Goal: Task Accomplishment & Management: Manage account settings

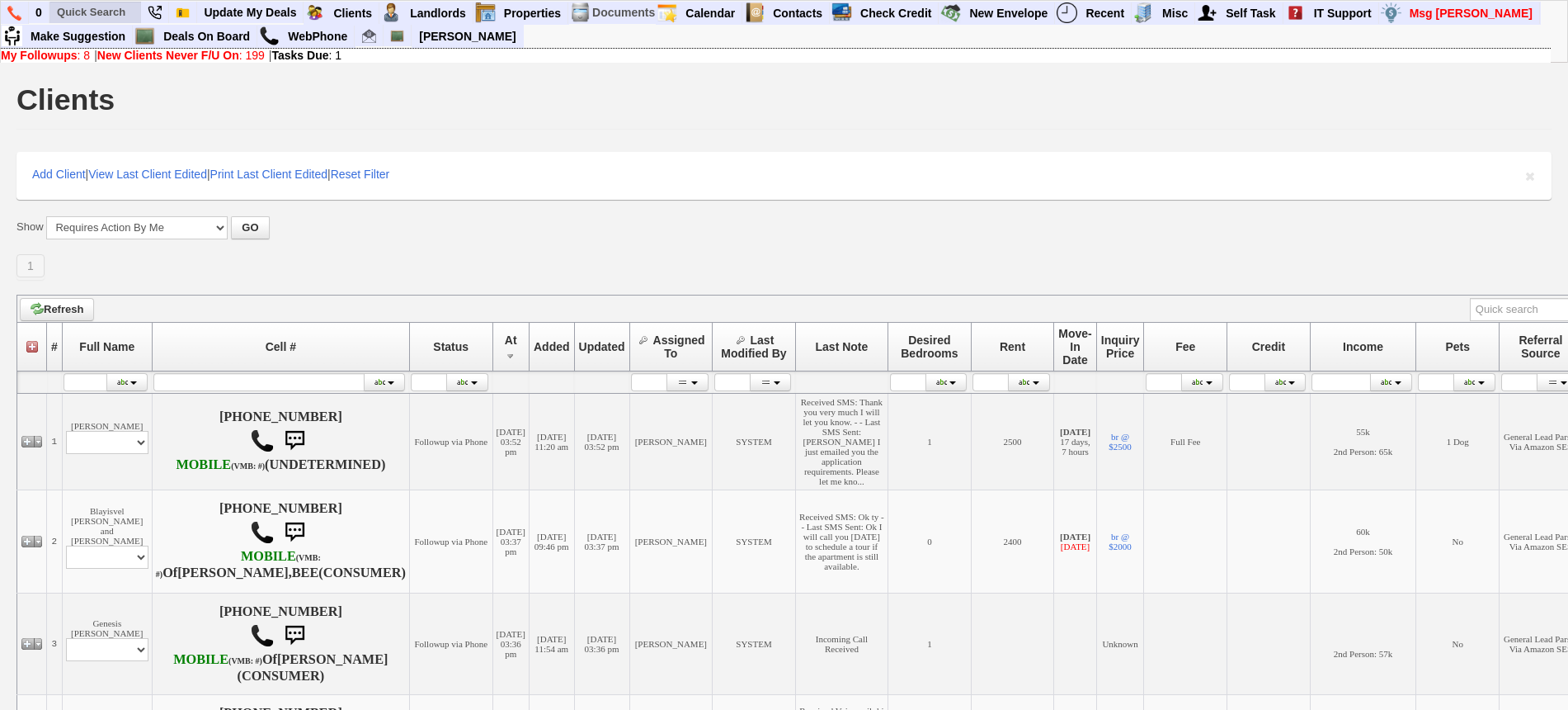
click at [135, 13] on input "text" at bounding box center [95, 12] width 91 height 21
type input "sara abra"
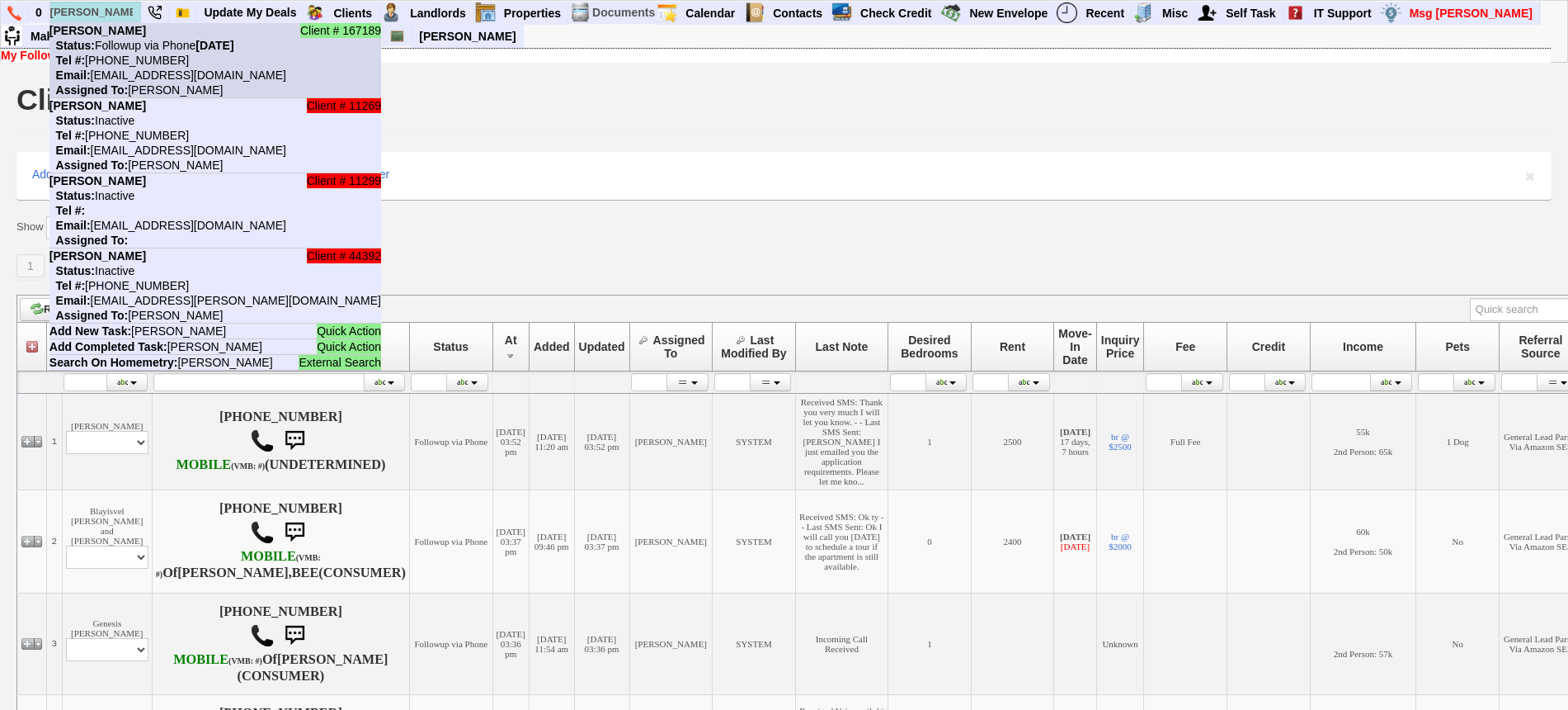
click at [121, 49] on nobr "Status: Followup via Phone Thursday, August 14th, 2025" at bounding box center [142, 45] width 185 height 13
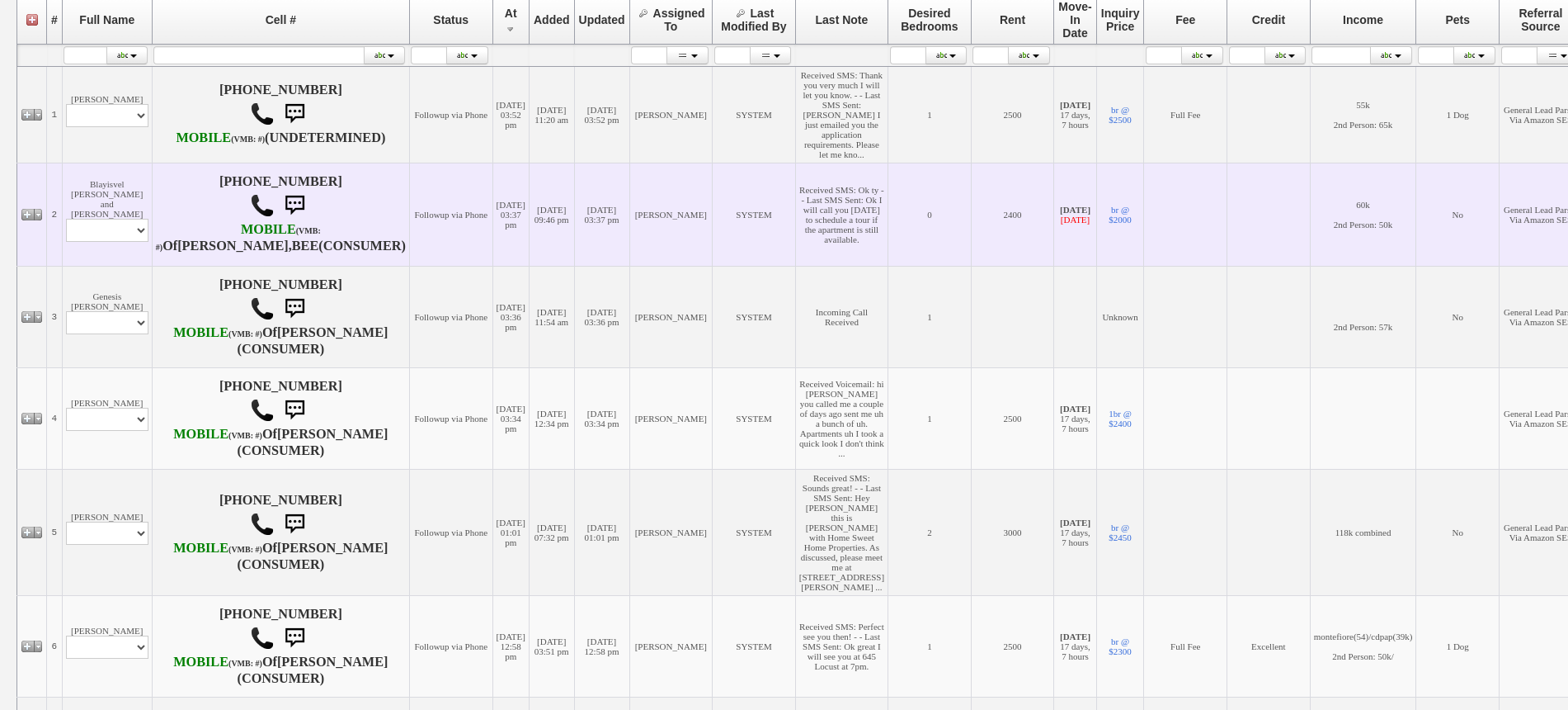
scroll to position [413, 0]
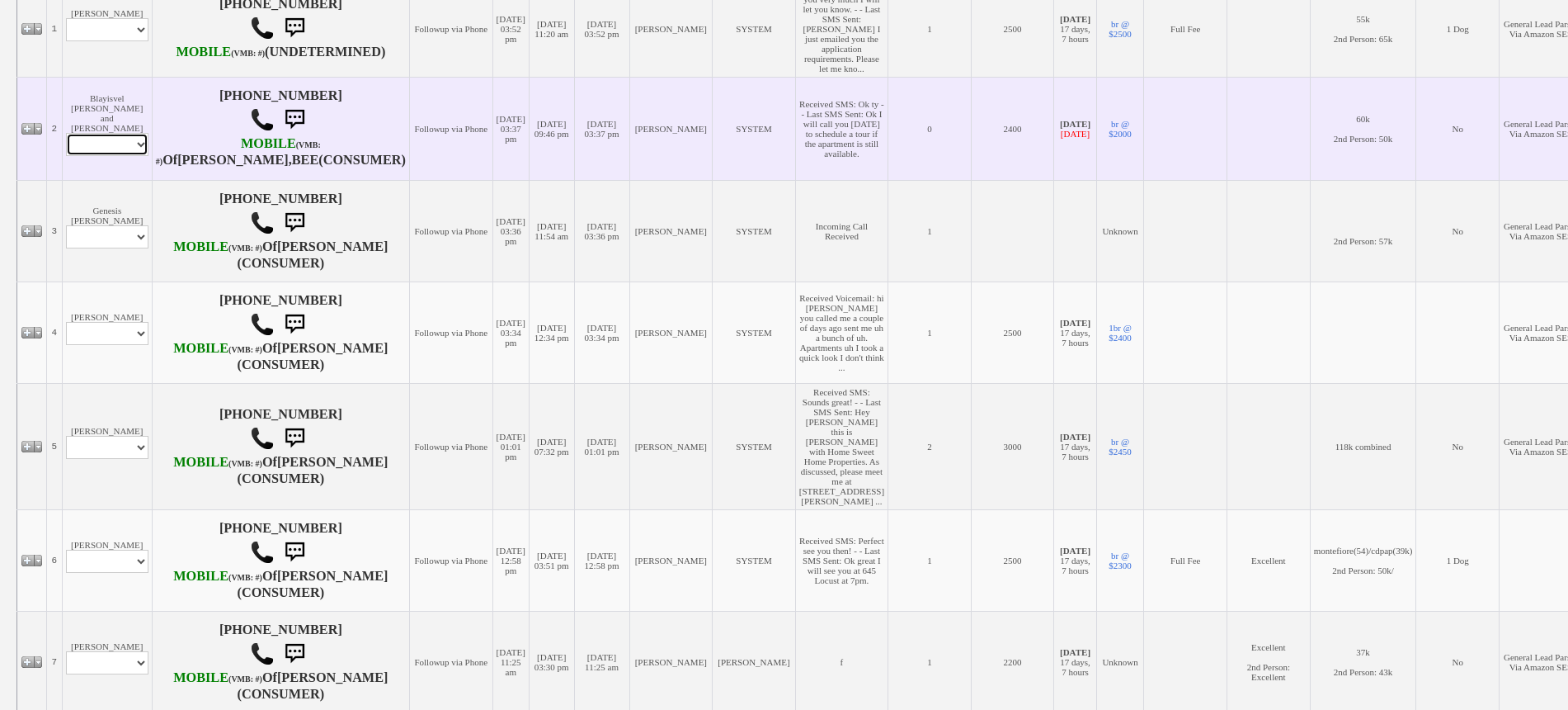
click at [122, 156] on select "Profile Edit Print Email Externally (Will Not Be Tracked In CRM) Closed Deals" at bounding box center [108, 145] width 83 height 23
select select "ChangeURL,/crm/custom/edit_client_form.php?redirect=%2Fcrm%2Fclients.php&id=165…"
click at [66, 156] on select "Profile Edit Print Email Externally (Will Not Be Tracked In CRM) Closed Deals" at bounding box center [108, 145] width 83 height 23
select select
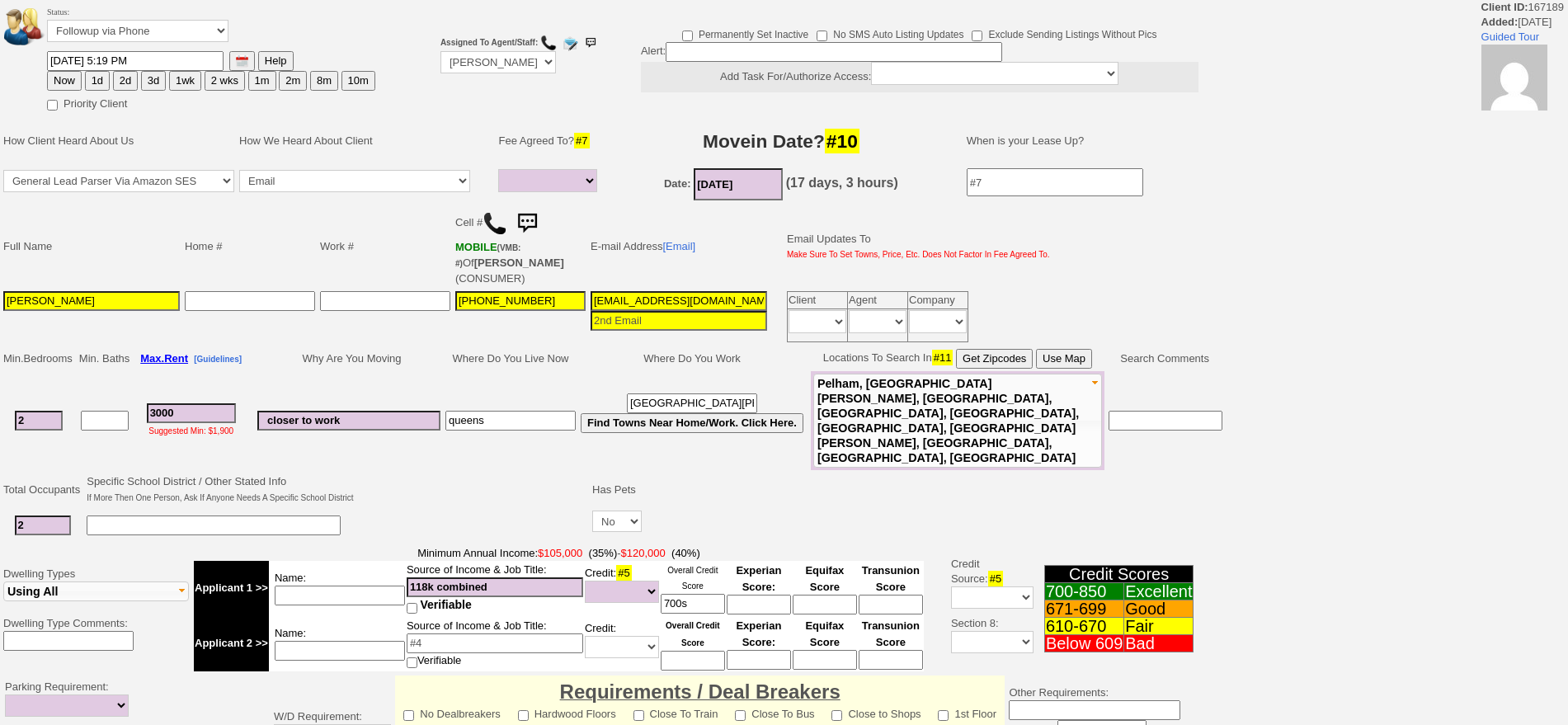
select select
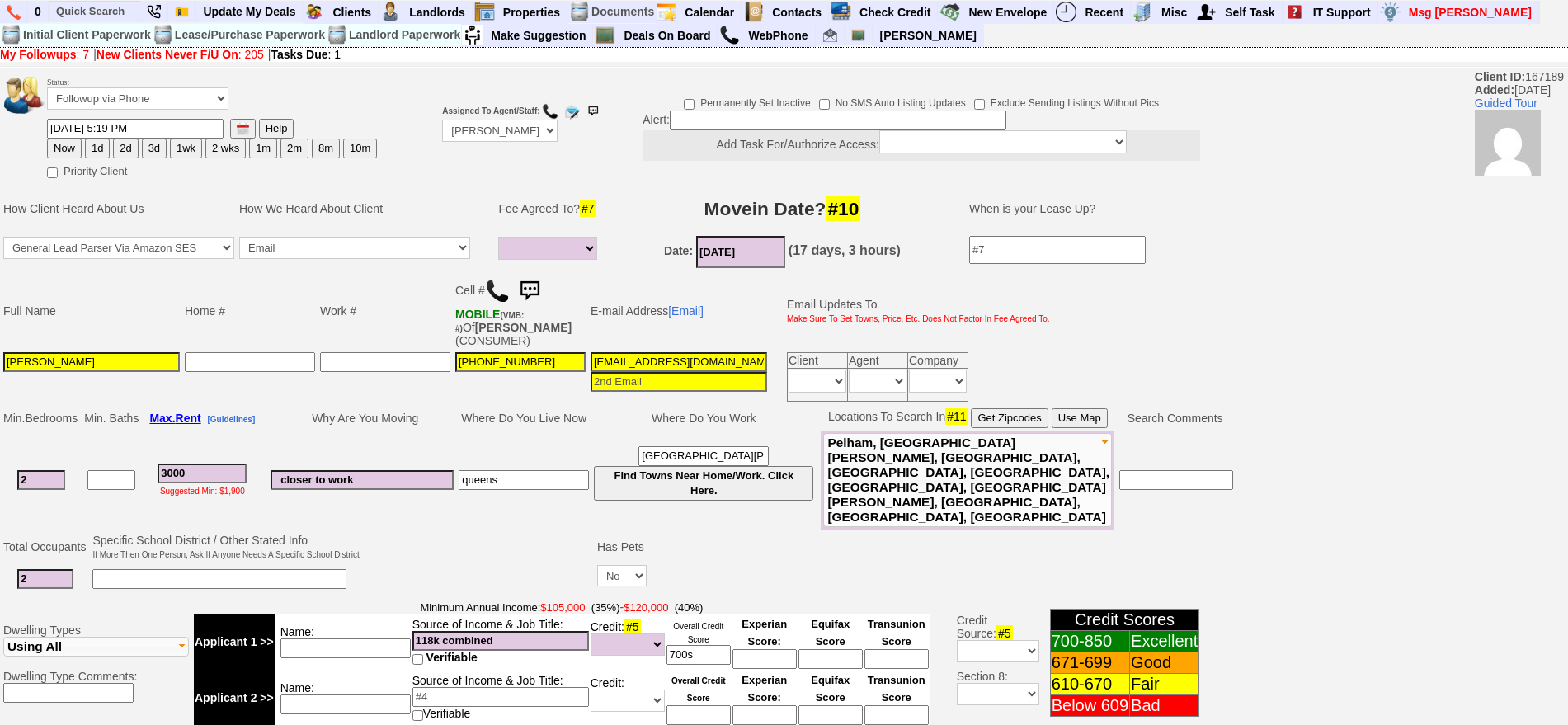
click at [538, 288] on img at bounding box center [529, 291] width 33 height 33
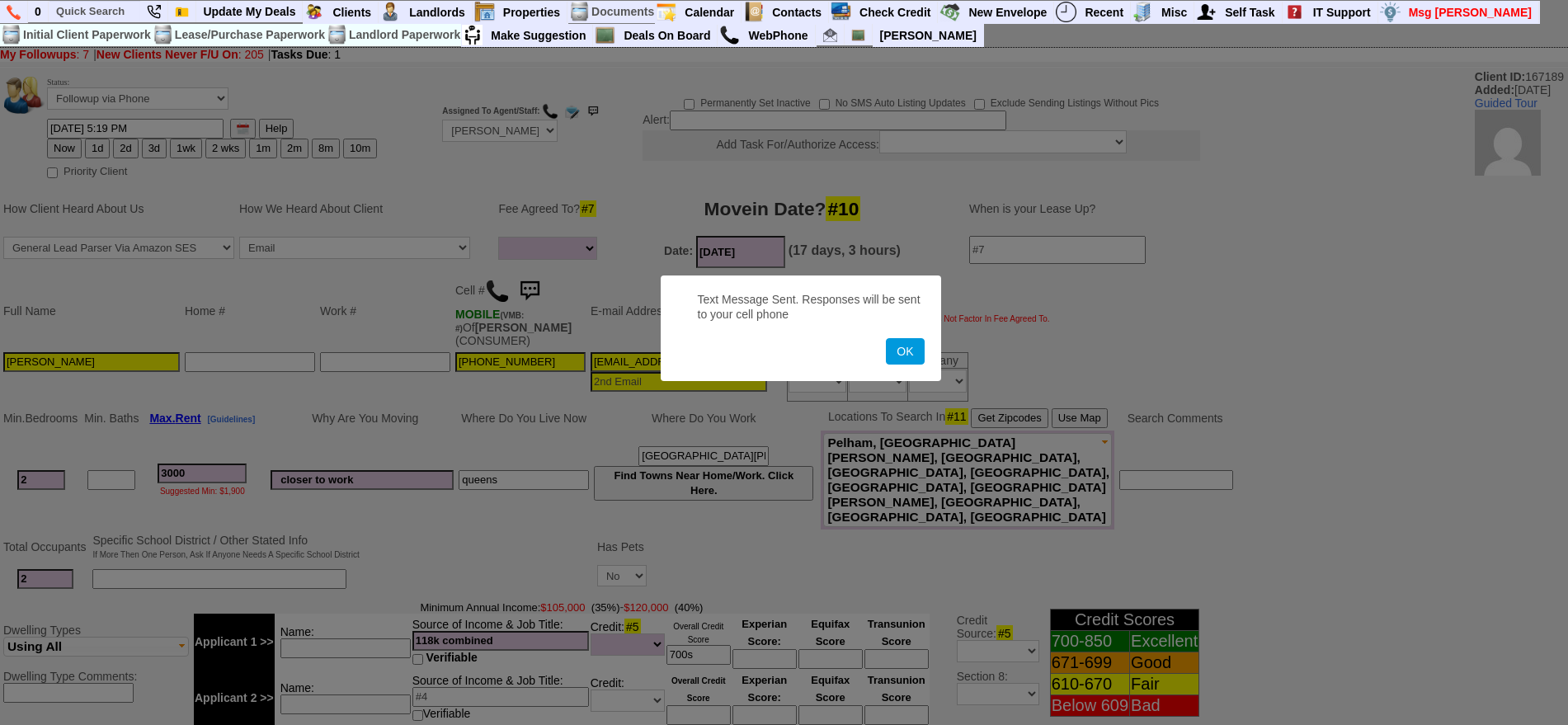
click at [886, 338] on button "OK" at bounding box center [905, 351] width 38 height 26
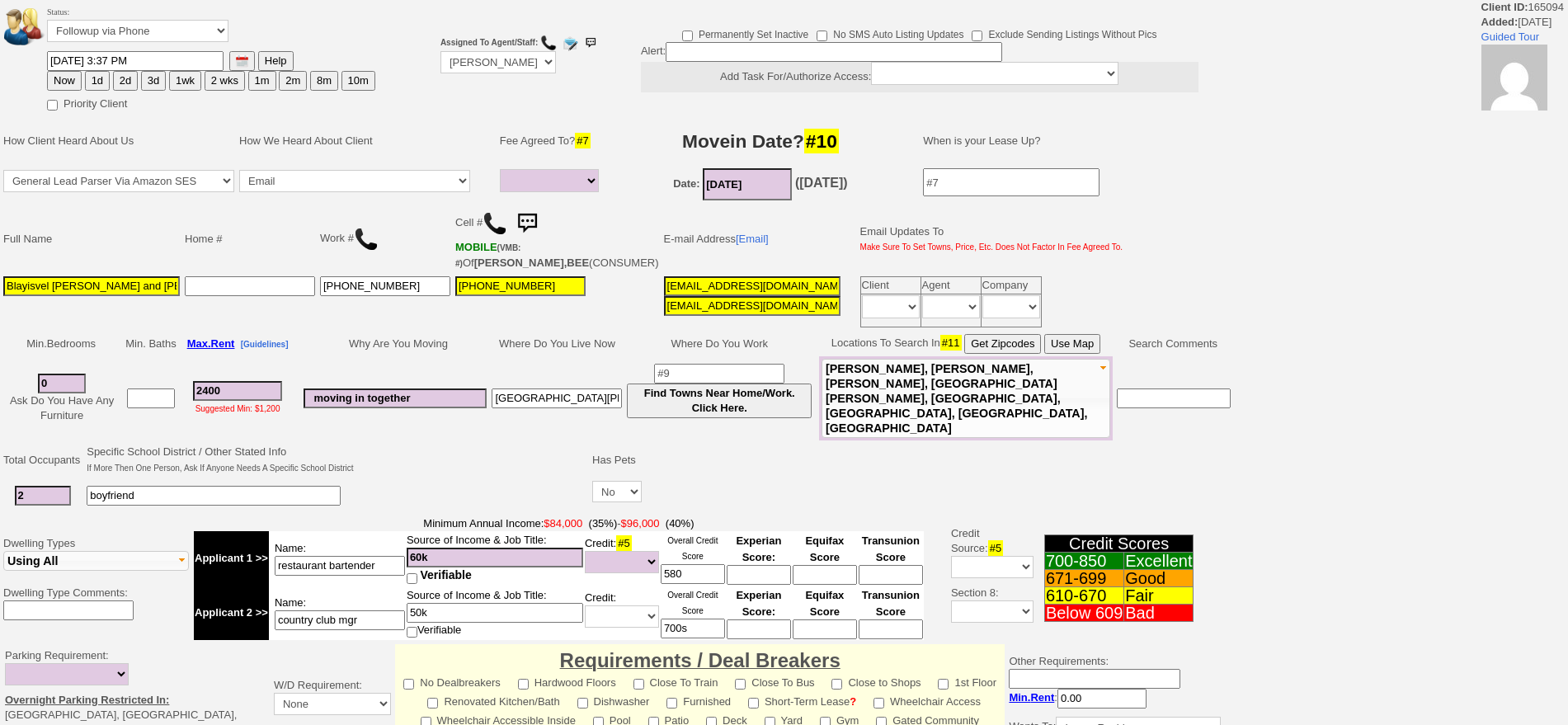
select select
click at [69, 59] on input "08/14/2025 3:37 PM" at bounding box center [135, 61] width 177 height 20
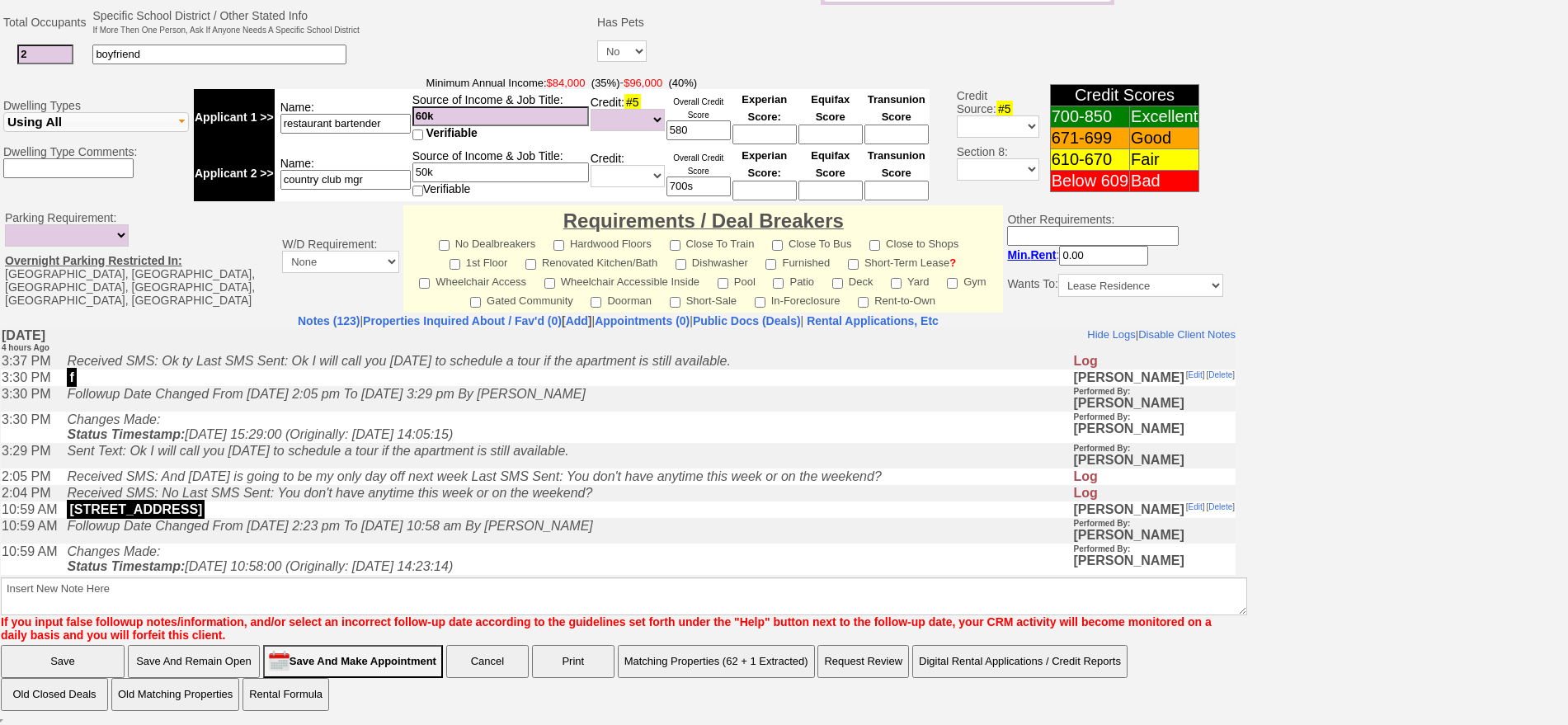
type input "08/18/2025 3:37 PM"
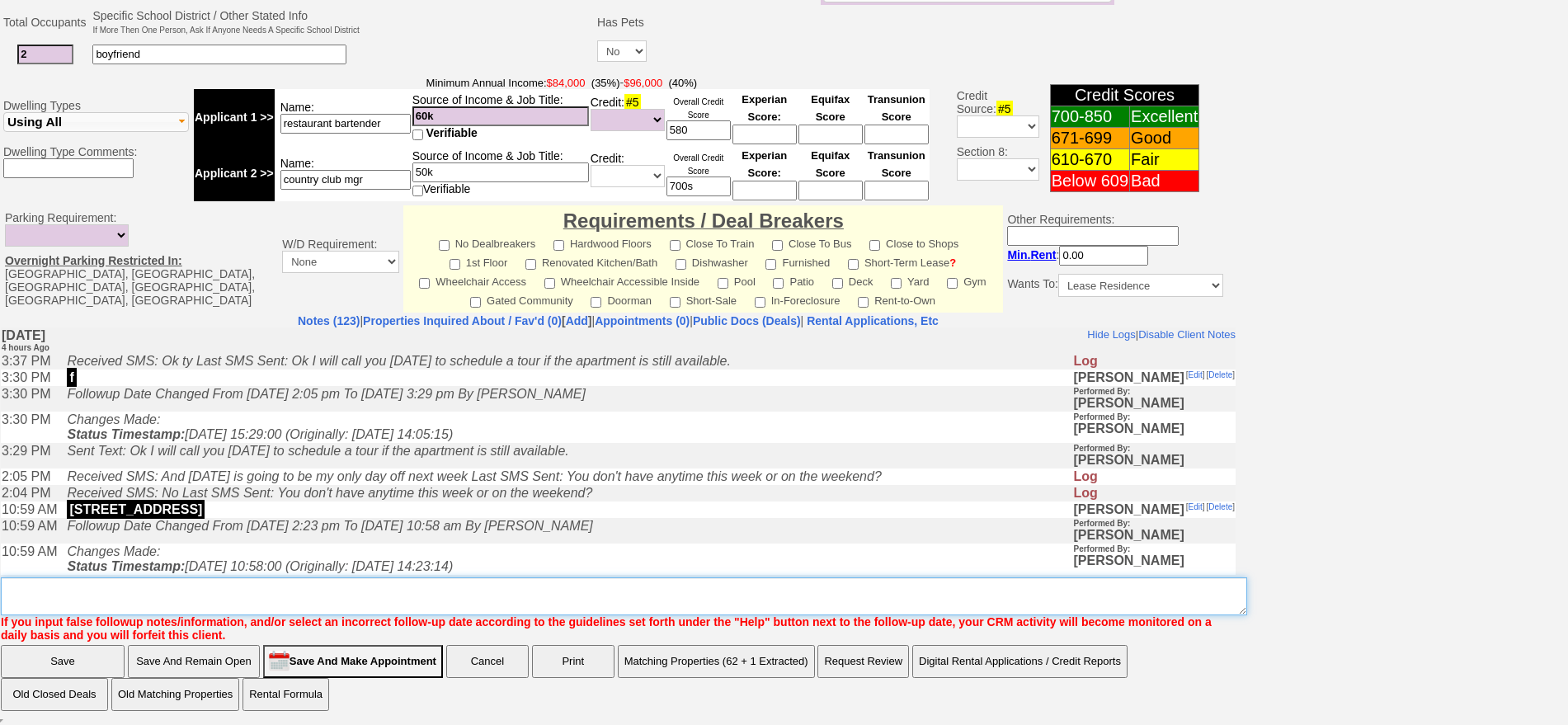
drag, startPoint x: 955, startPoint y: 602, endPoint x: 977, endPoint y: 587, distance: 26.6
click at [974, 591] on textarea "Insert New Note Here" at bounding box center [624, 597] width 1247 height 38
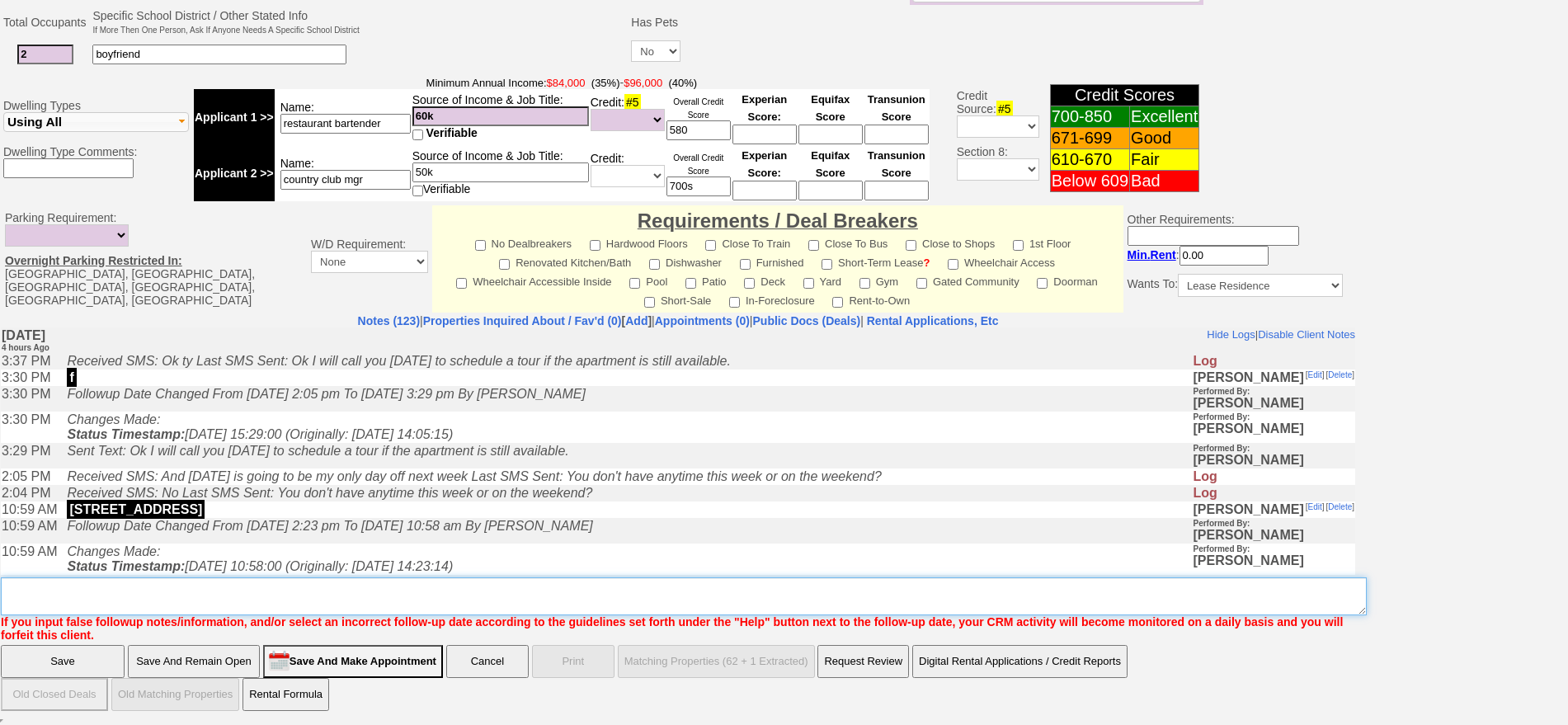
scroll to position [476, 0]
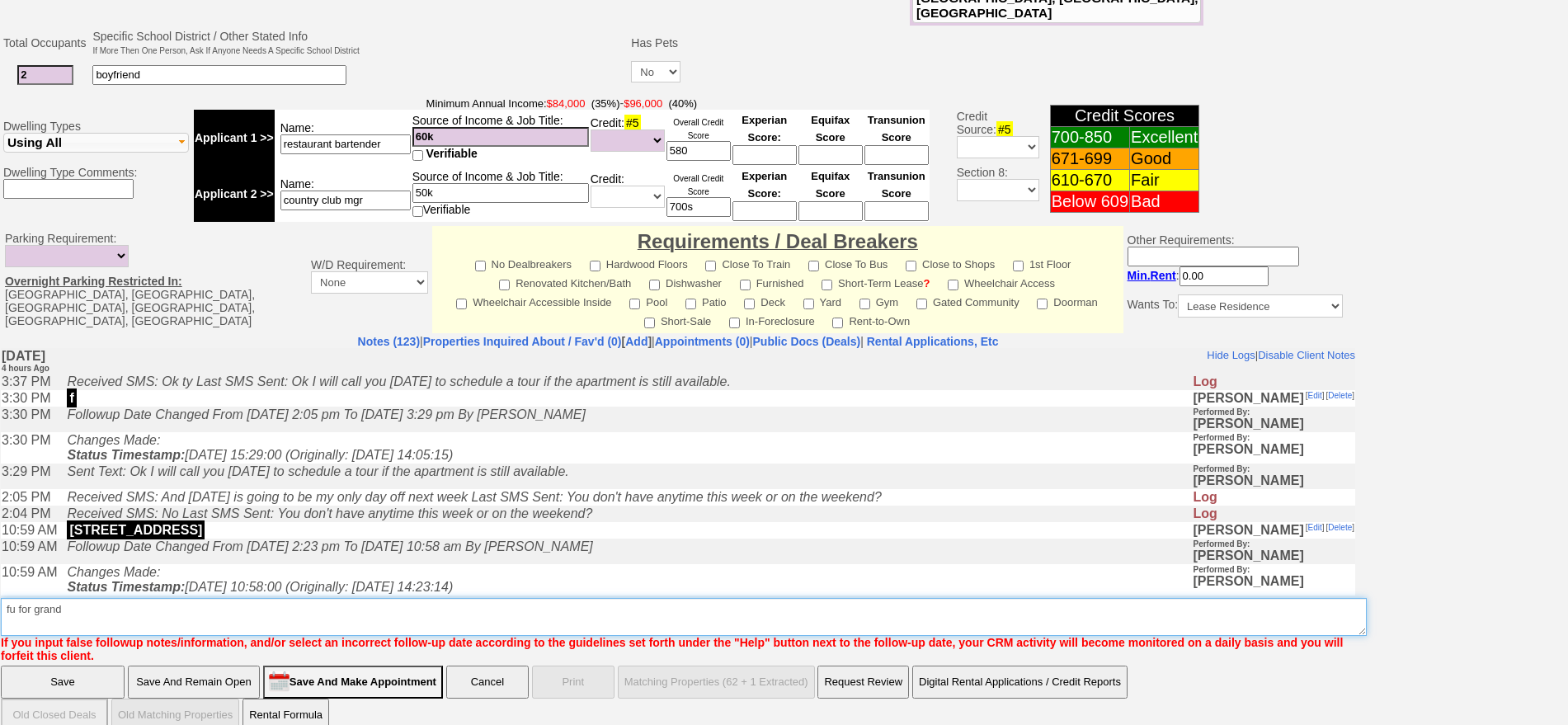
type textarea "fu for grand"
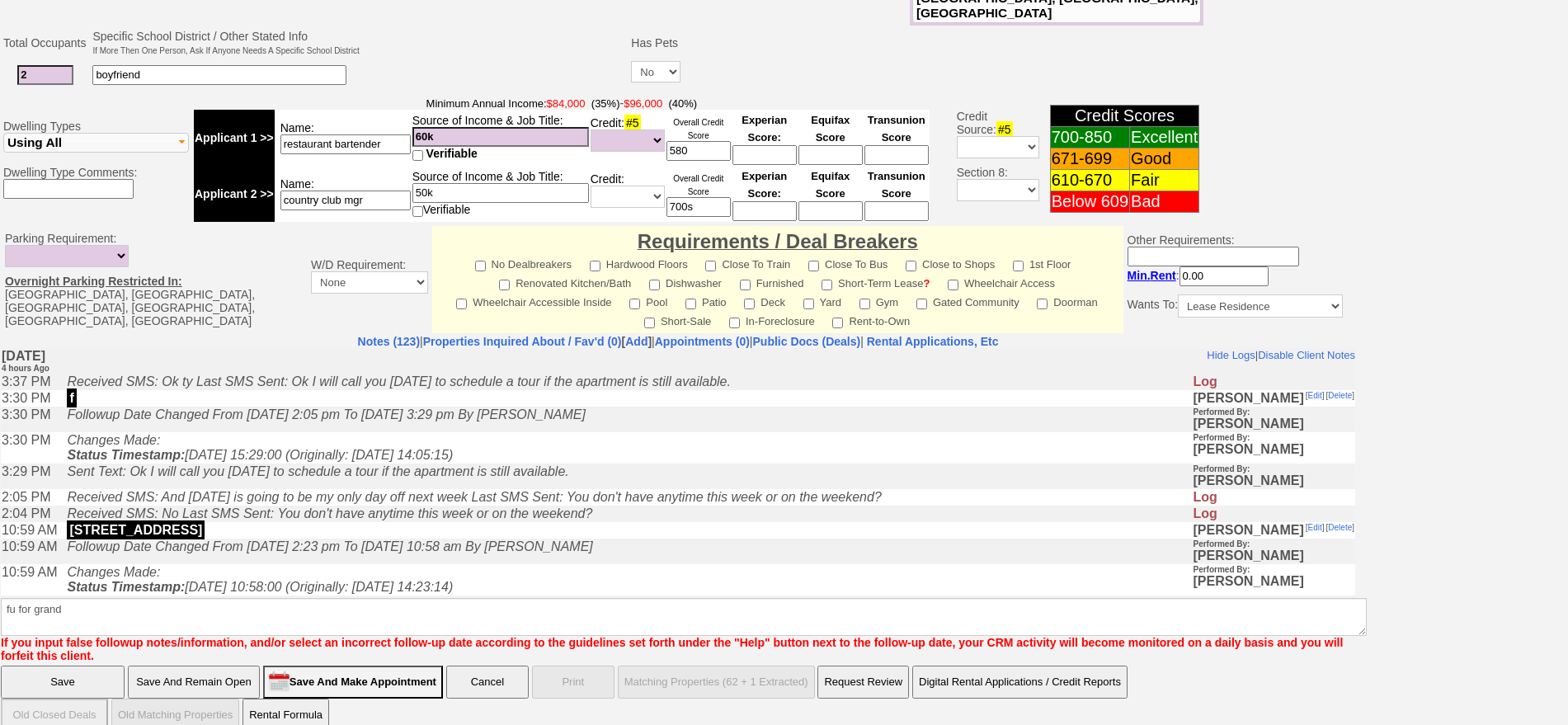
click input "Save" at bounding box center [63, 682] width 124 height 33
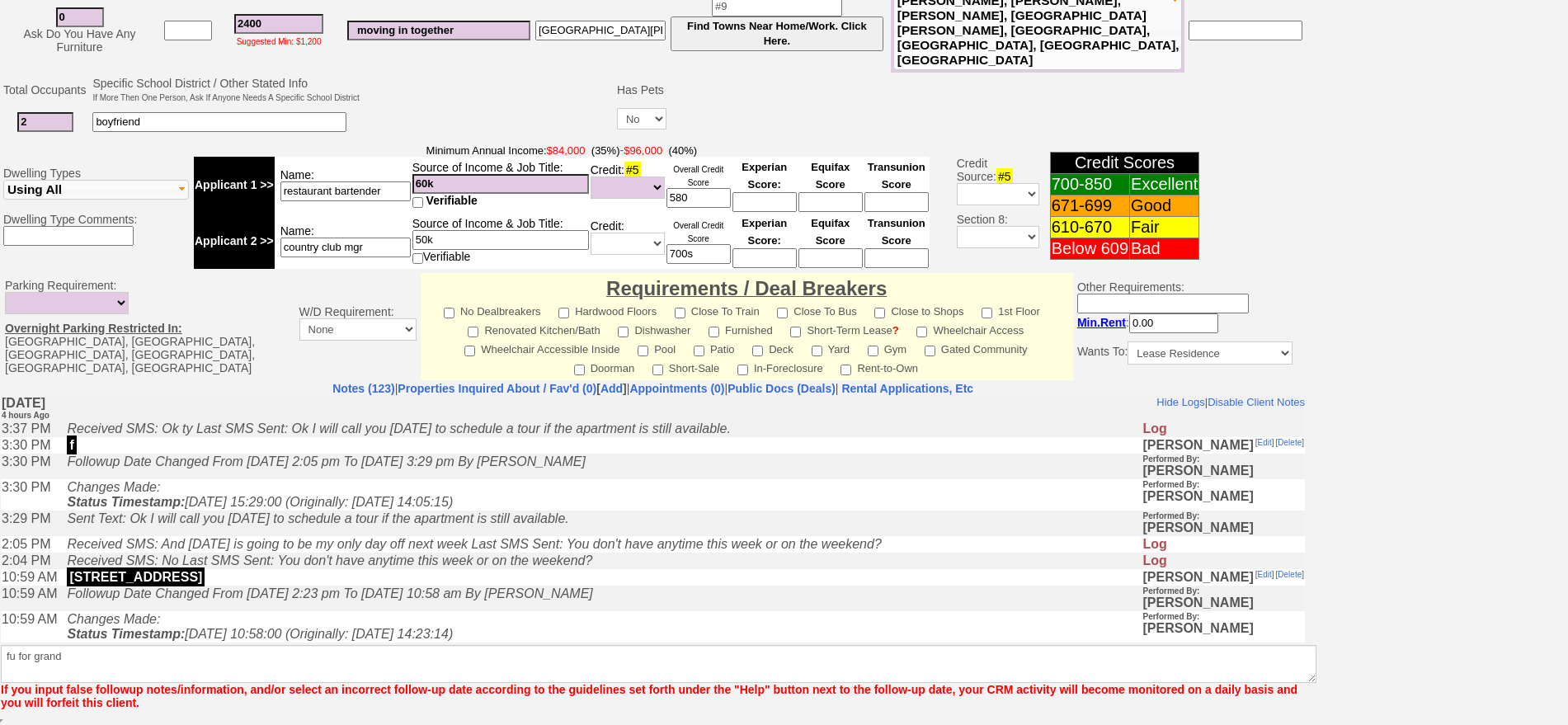
scroll to position [431, 0]
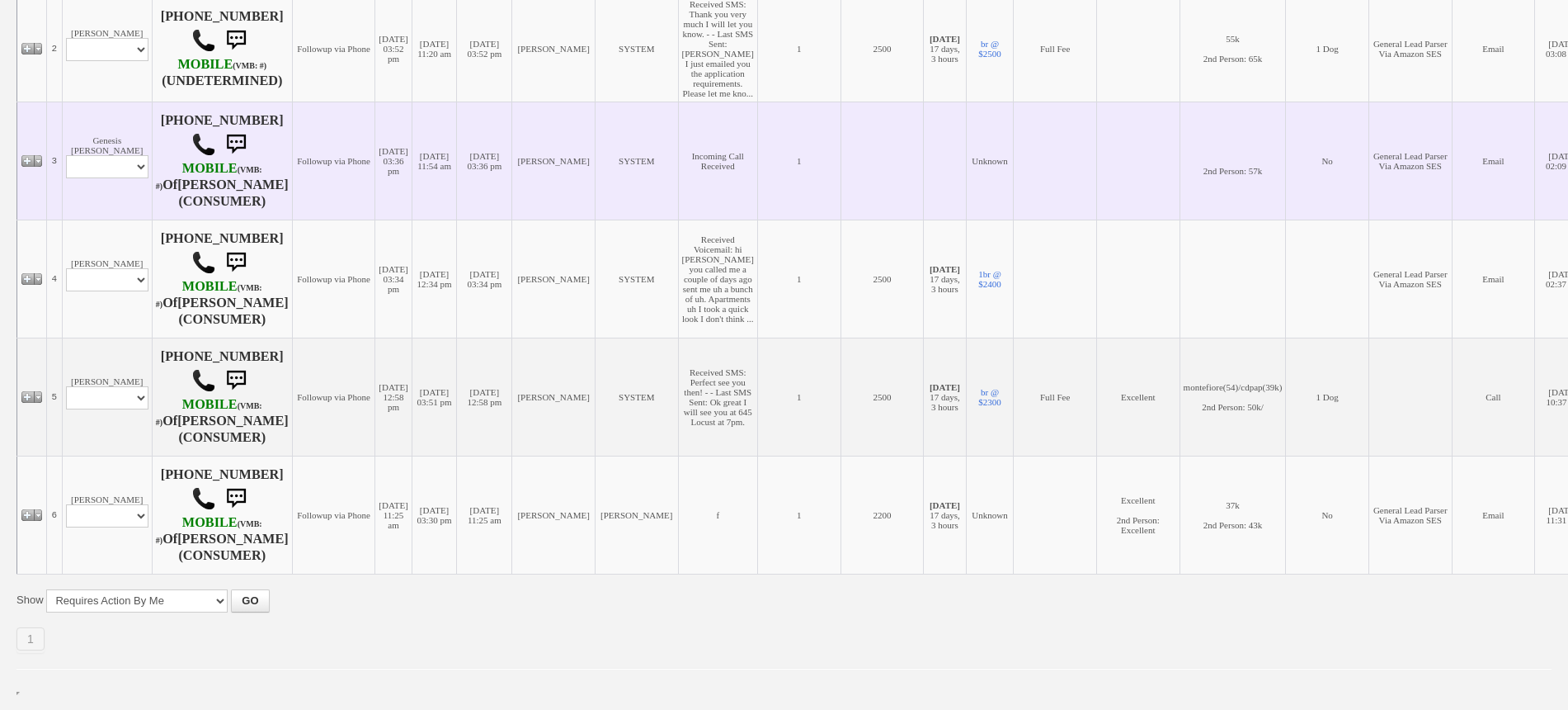
scroll to position [661, 0]
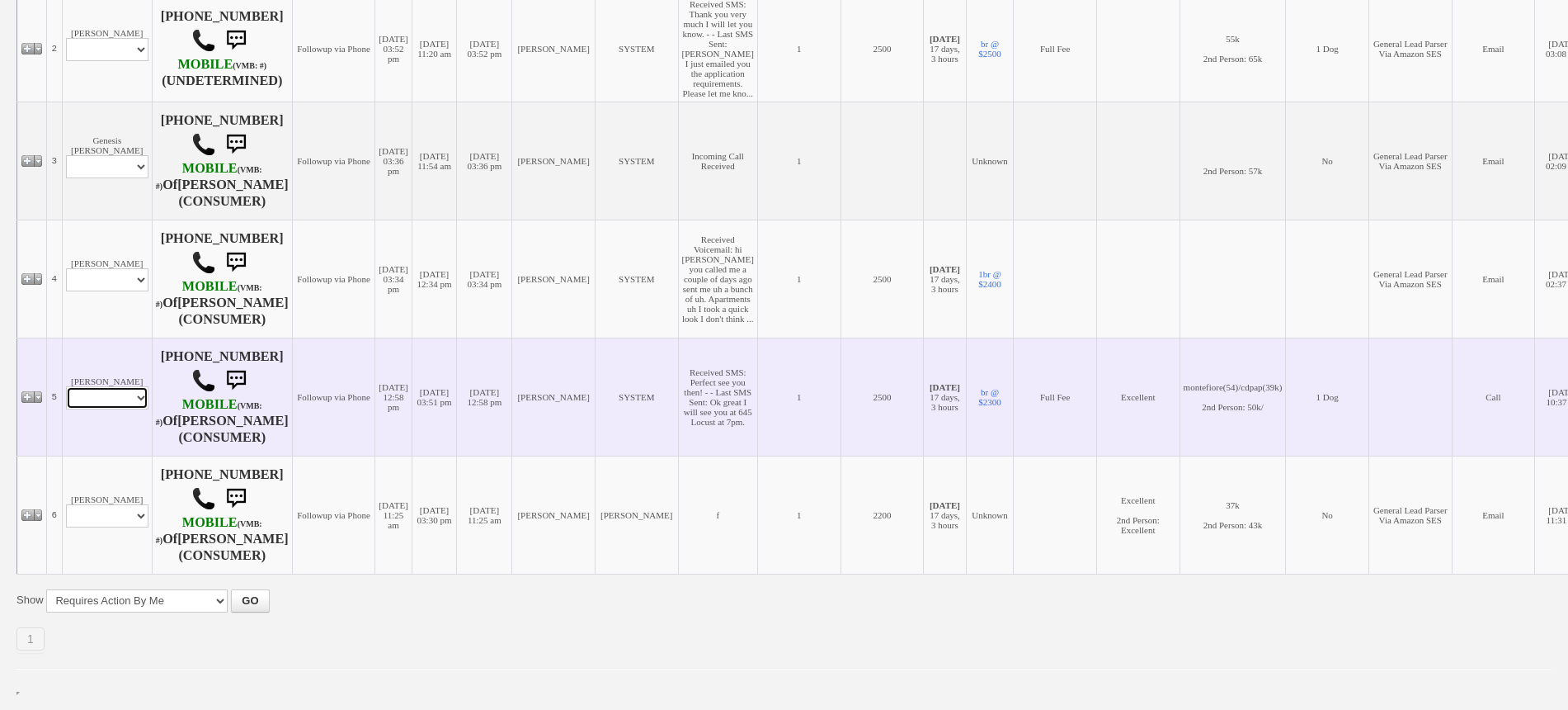
click at [92, 398] on select "Profile Edit Print Email Externally (Will Not Be Tracked In CRM) Closed Deals" at bounding box center [108, 398] width 83 height 23
select select "ChangeURL,/crm/custom/edit_client_form.php?redirect=%2Fcrm%2Fclients.php&id=138…"
click at [66, 386] on select "Profile Edit Print Email Externally (Will Not Be Tracked In CRM) Closed Deals" at bounding box center [108, 398] width 83 height 23
select select
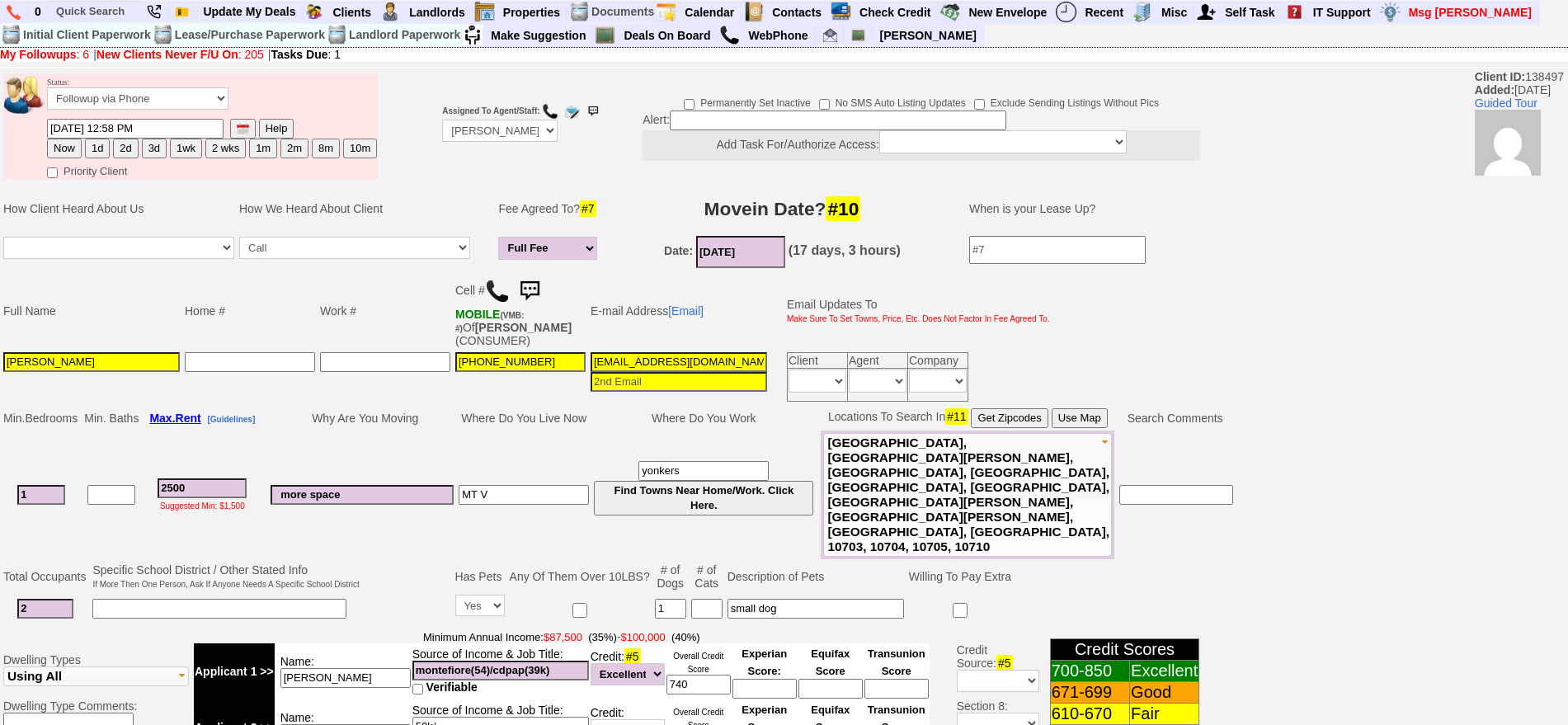
click at [539, 285] on img at bounding box center [529, 291] width 33 height 33
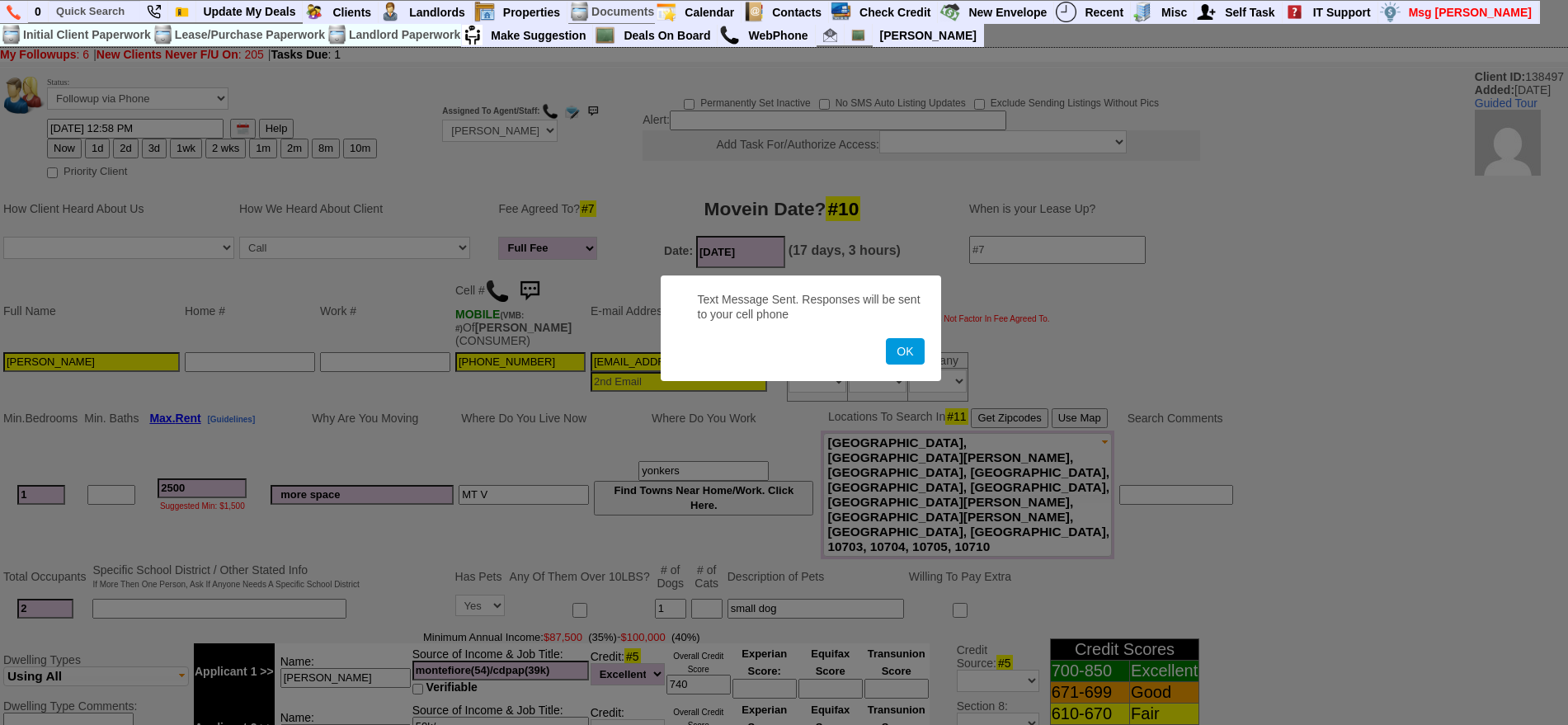
click at [886, 338] on button "OK" at bounding box center [905, 351] width 38 height 26
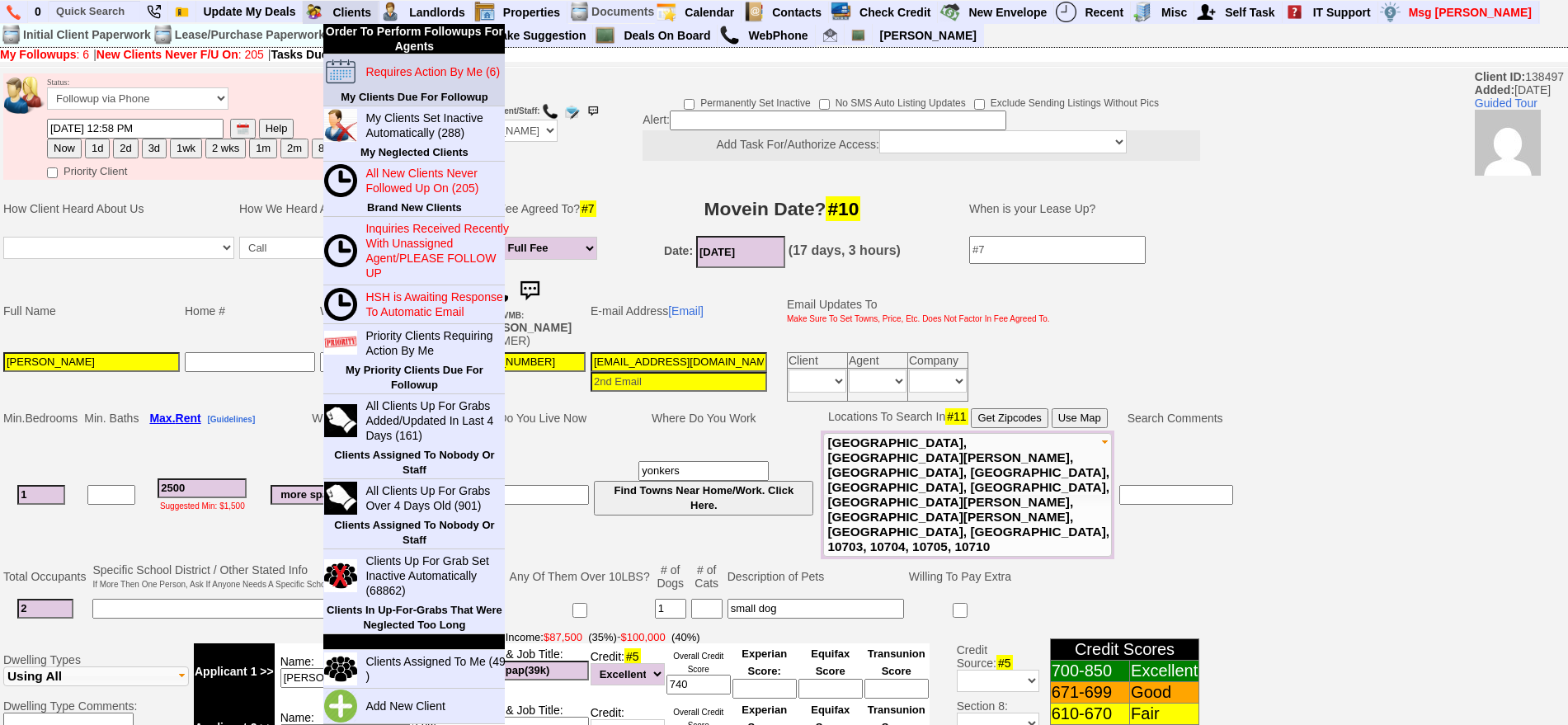
click at [397, 71] on blink "Requires Action By Me (6)" at bounding box center [432, 72] width 135 height 13
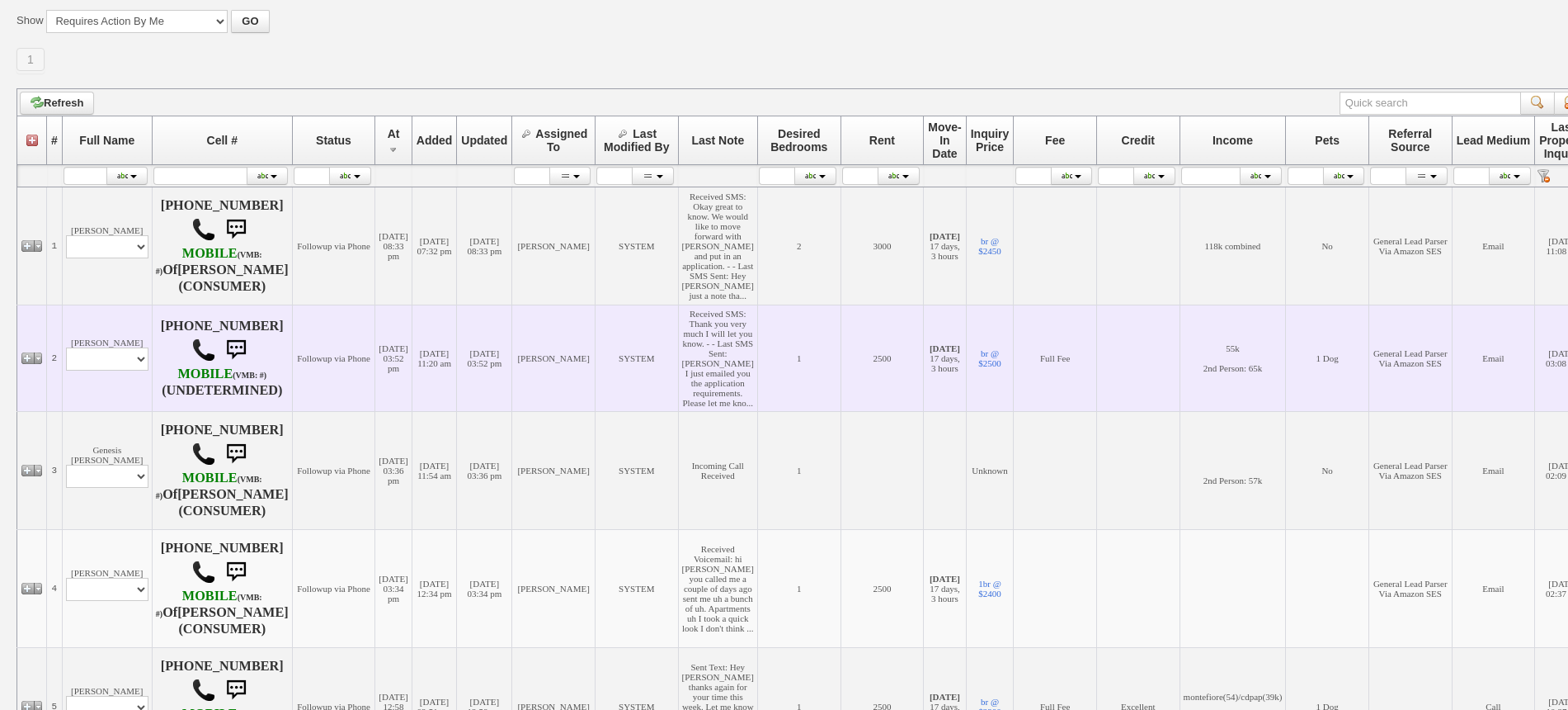
click at [138, 315] on td "[PERSON_NAME] Profile Edit Print Email Externally (Will Not Be Tracked In CRM) …" at bounding box center [107, 357] width 90 height 107
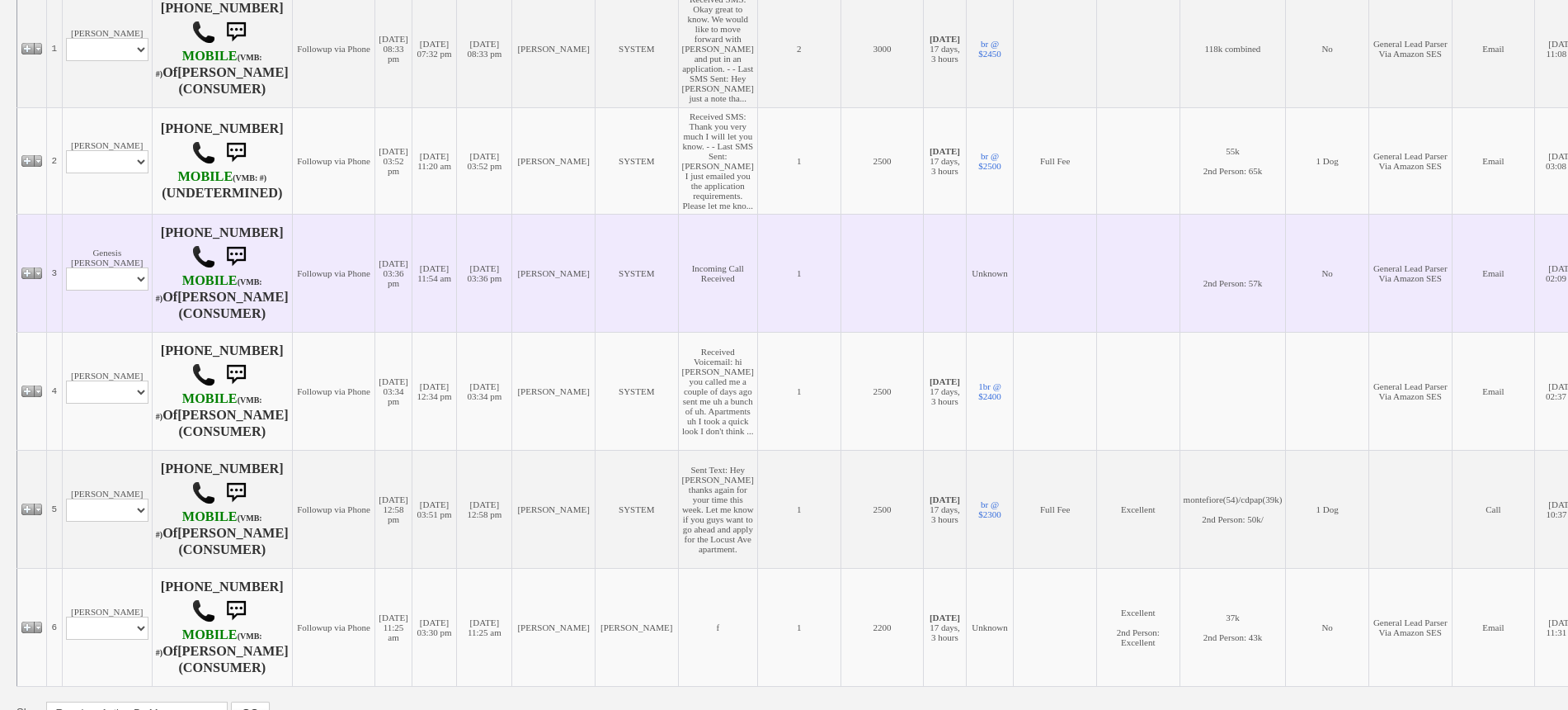
scroll to position [252, 0]
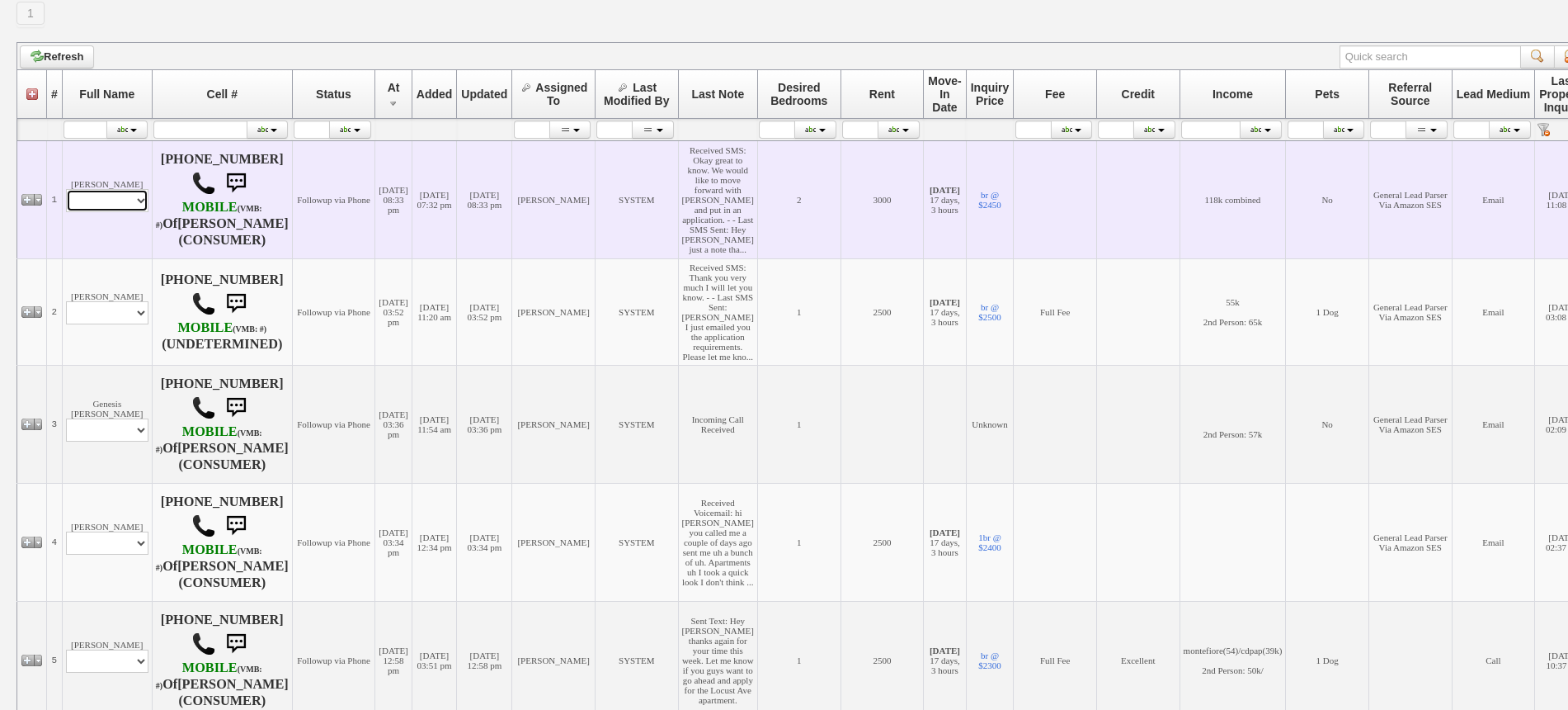
click at [109, 212] on select "Profile Edit Print Email Externally (Will Not Be Tracked In CRM) Closed Deals" at bounding box center [108, 201] width 83 height 23
select select "ChangeURL,/crm/custom/edit_client_form.php?redirect=%2Fcrm%2Fclients.php&id=167…"
click at [66, 209] on select "Profile Edit Print Email Externally (Will Not Be Tracked In CRM) Closed Deals" at bounding box center [108, 201] width 83 height 23
select select
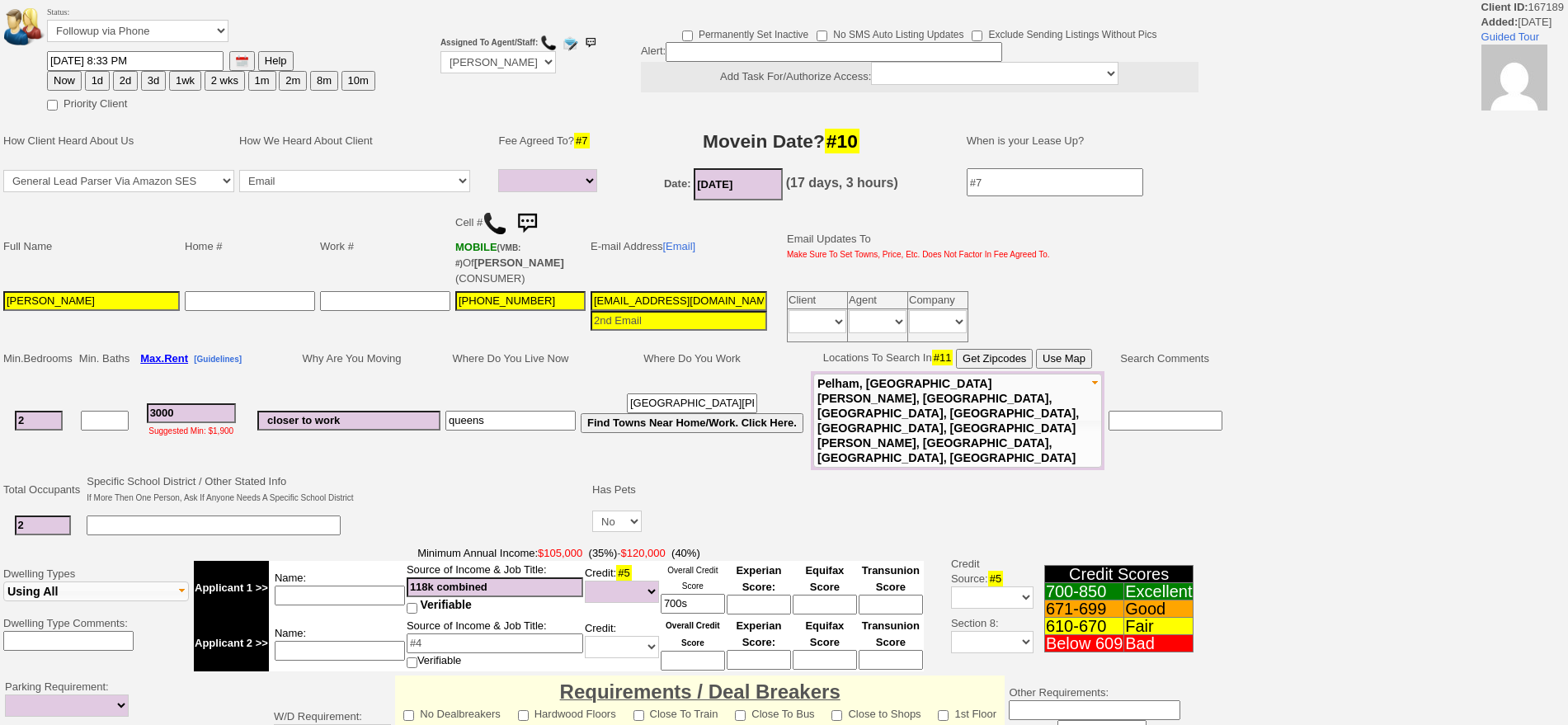
select select
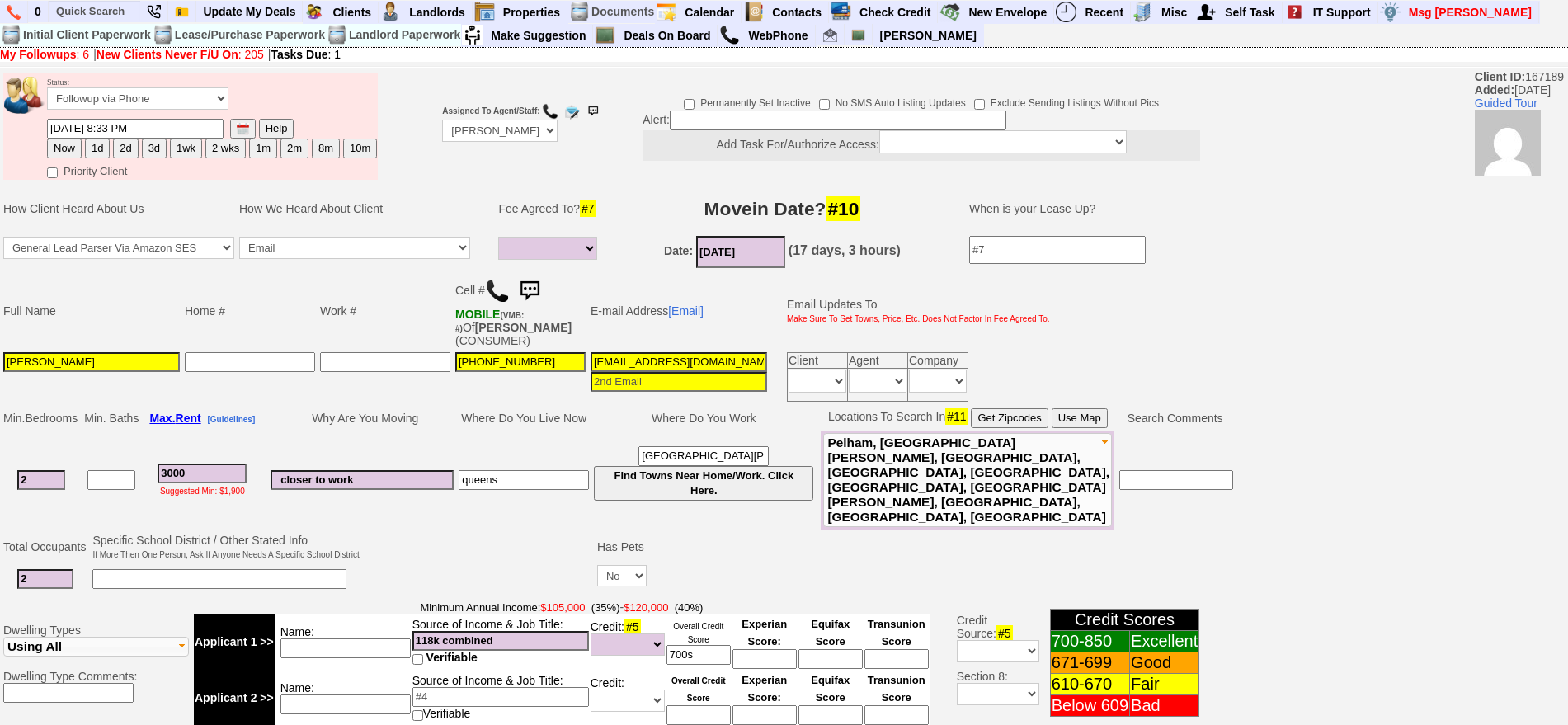
click at [670, 362] on input "saraabraham121@yahoo.com" at bounding box center [679, 362] width 177 height 20
click at [534, 279] on img at bounding box center [529, 291] width 33 height 33
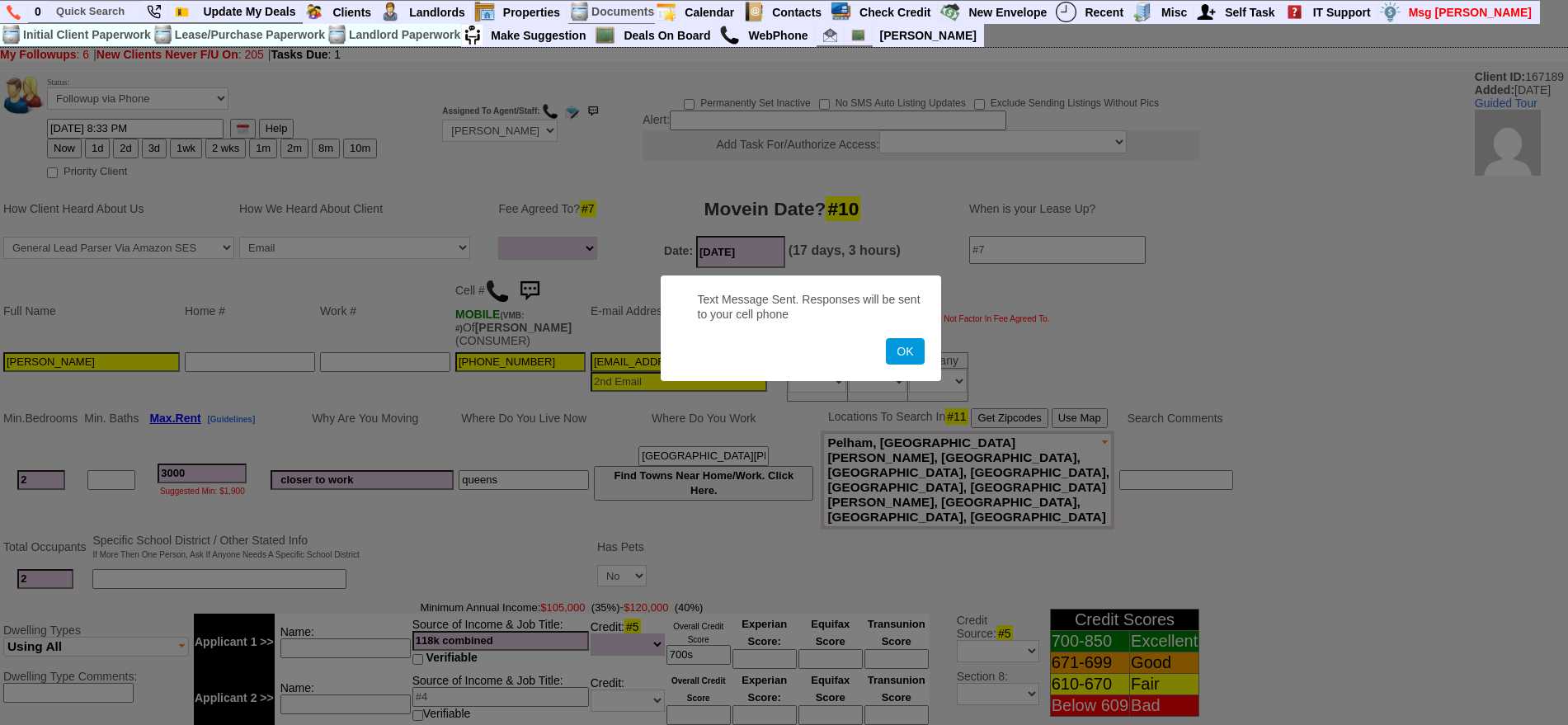
click at [886, 338] on button "OK" at bounding box center [905, 351] width 38 height 26
